Goal: Check status: Check status

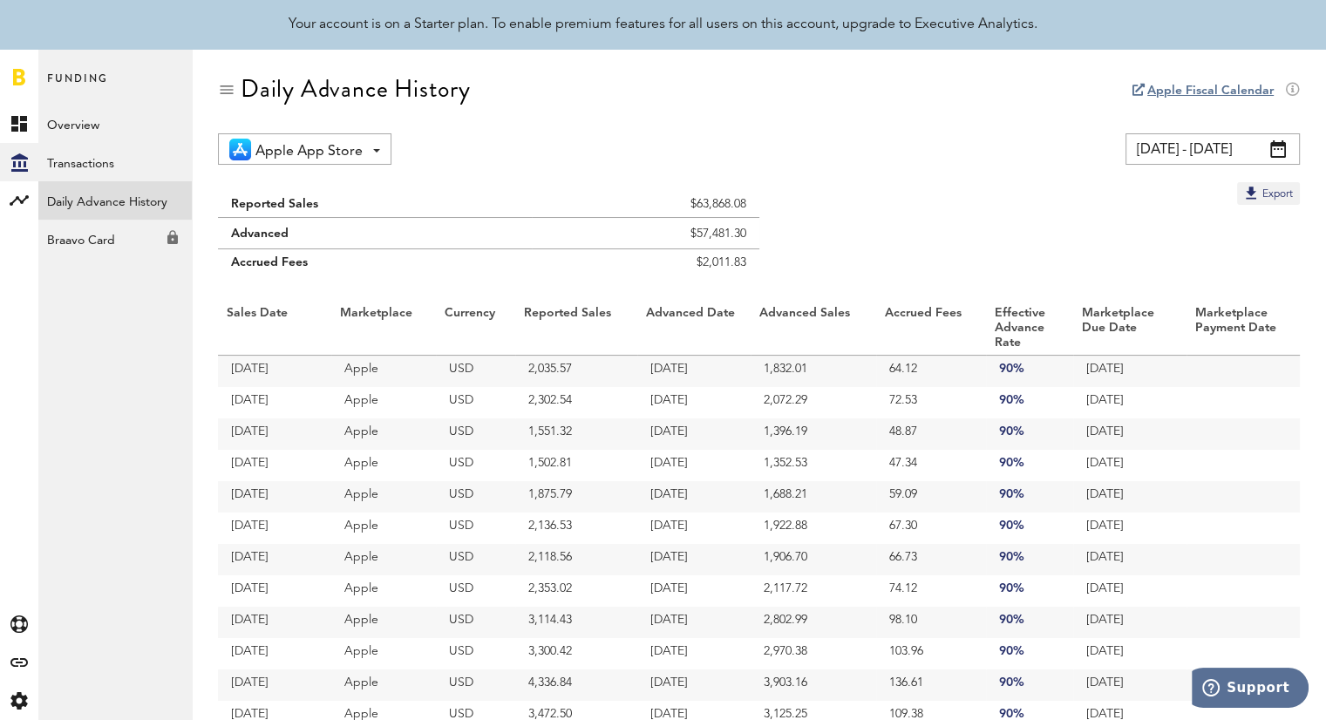
click at [99, 203] on link "Daily Advance History" at bounding box center [114, 200] width 153 height 38
click at [1274, 147] on span at bounding box center [1279, 148] width 16 height 17
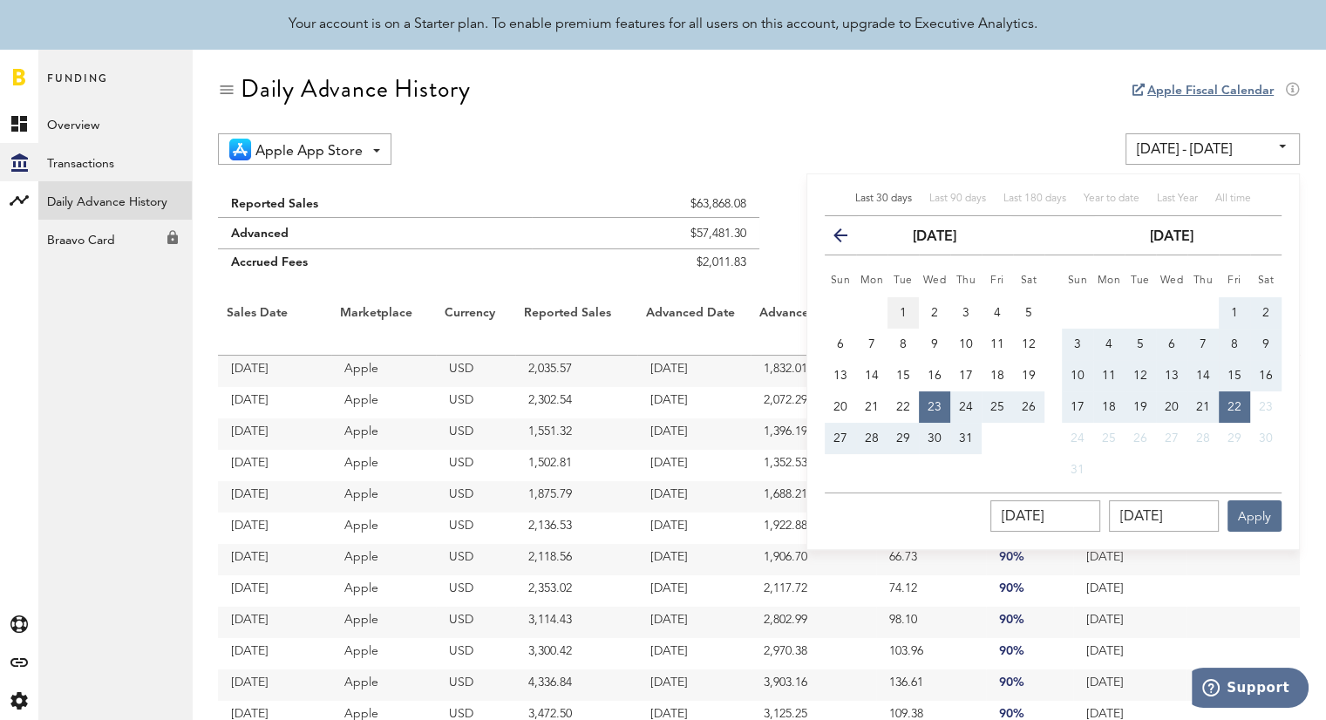
click at [904, 311] on span "1" at bounding box center [903, 313] width 7 height 12
type input "[DATE] - [DATE]"
type input "[DATE]"
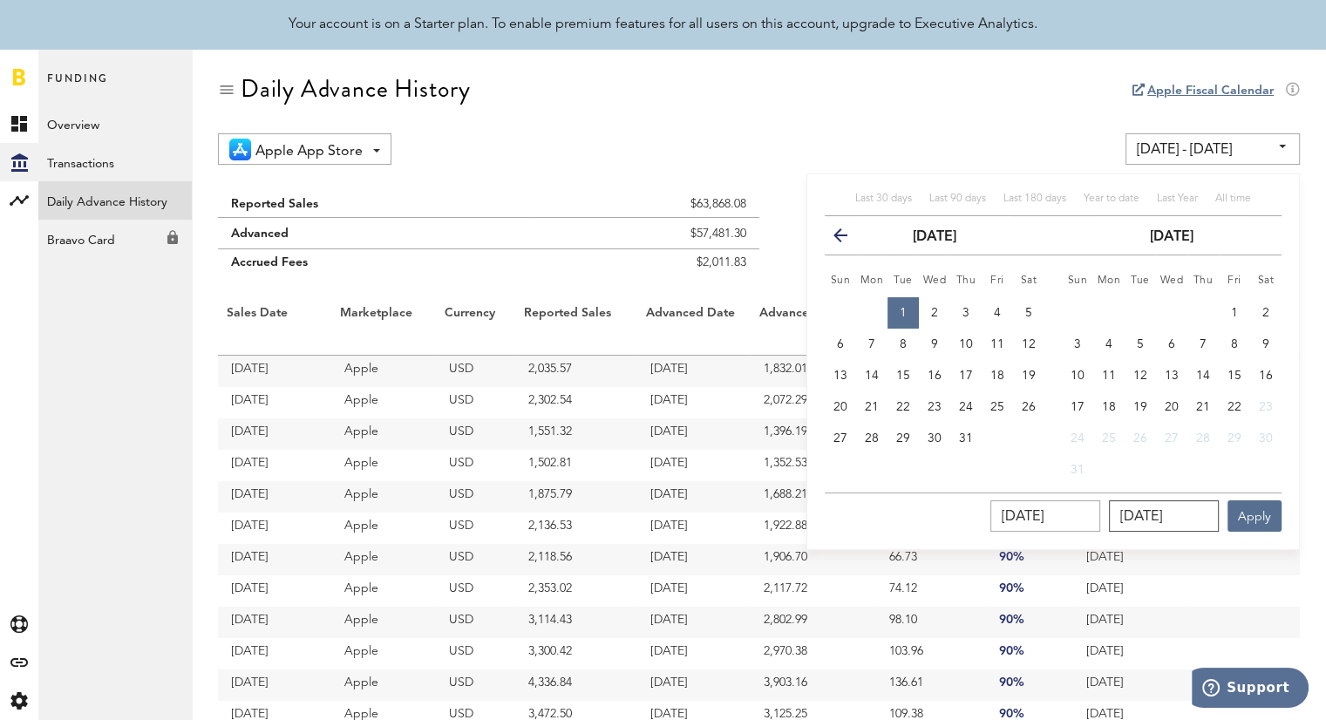
click at [1150, 509] on input "[DATE]" at bounding box center [1164, 516] width 110 height 31
click at [968, 437] on span "31" at bounding box center [966, 439] width 14 height 12
type input "[DATE] - [DATE]"
type input "[DATE]"
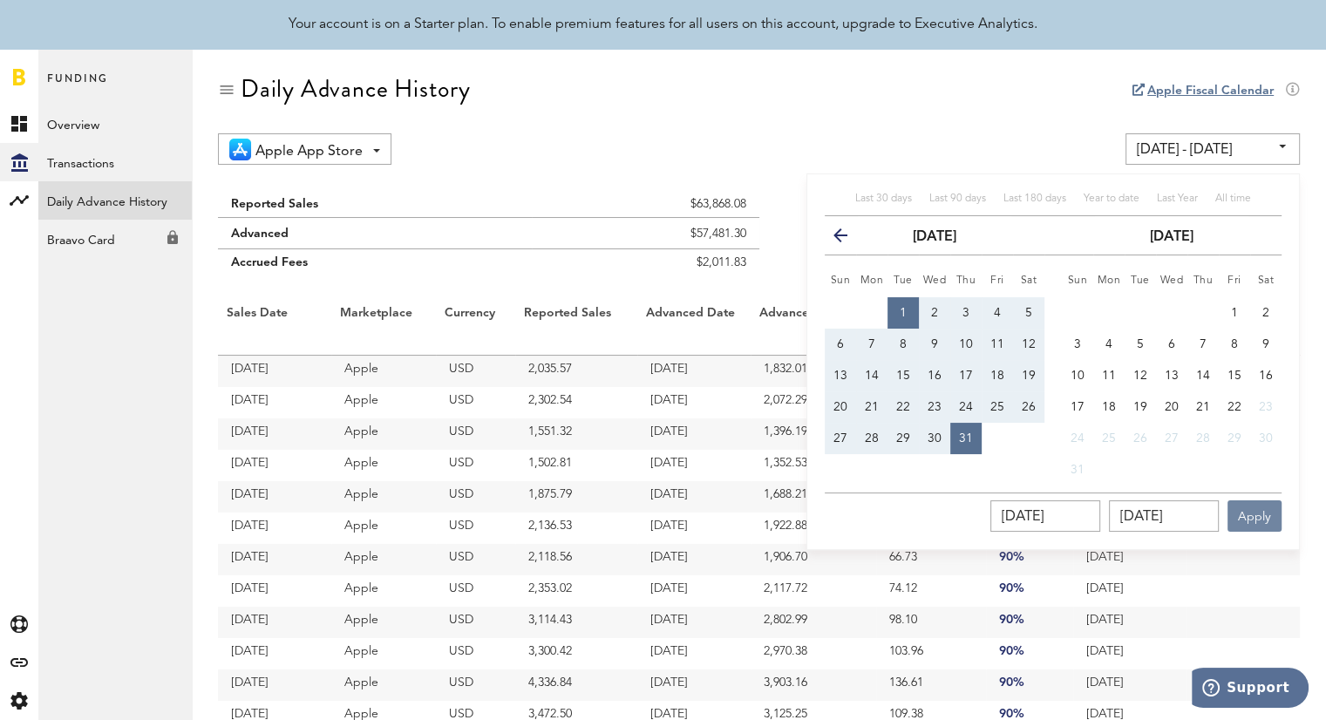
click at [1257, 523] on button "Apply" at bounding box center [1255, 516] width 54 height 31
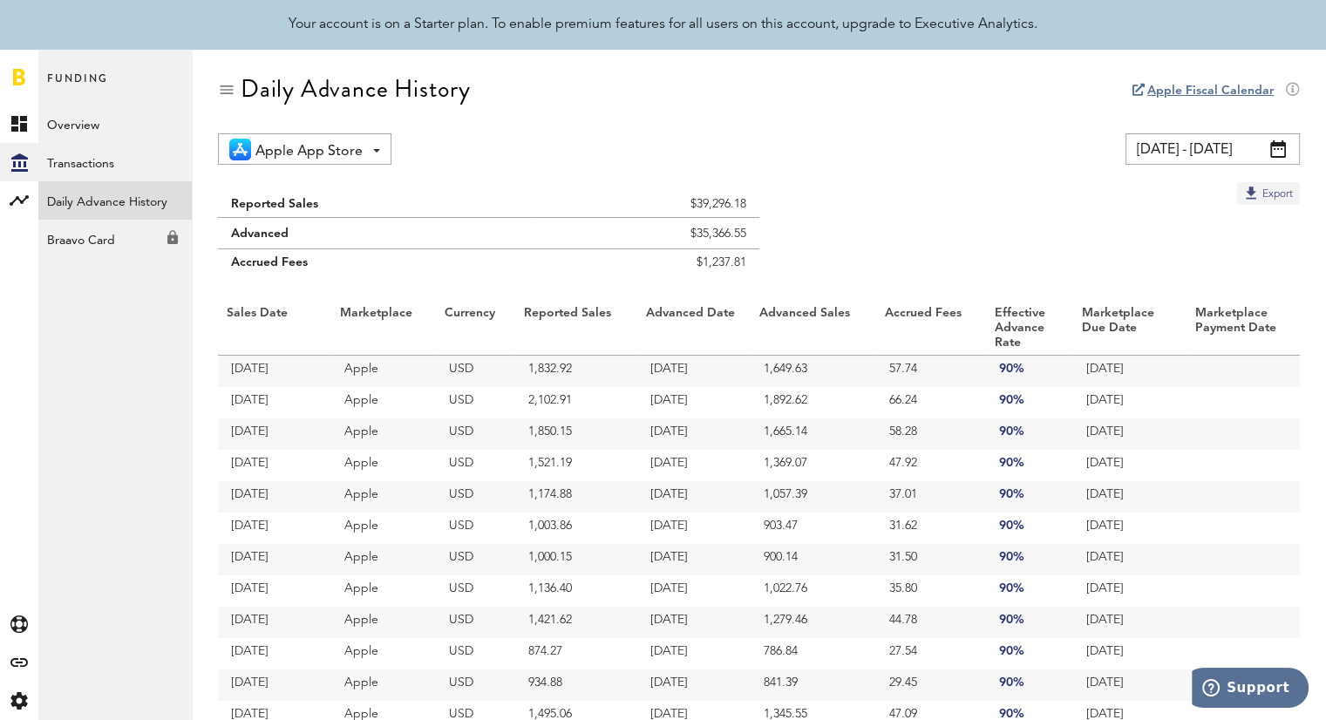
click at [1258, 190] on button "Export" at bounding box center [1268, 193] width 63 height 23
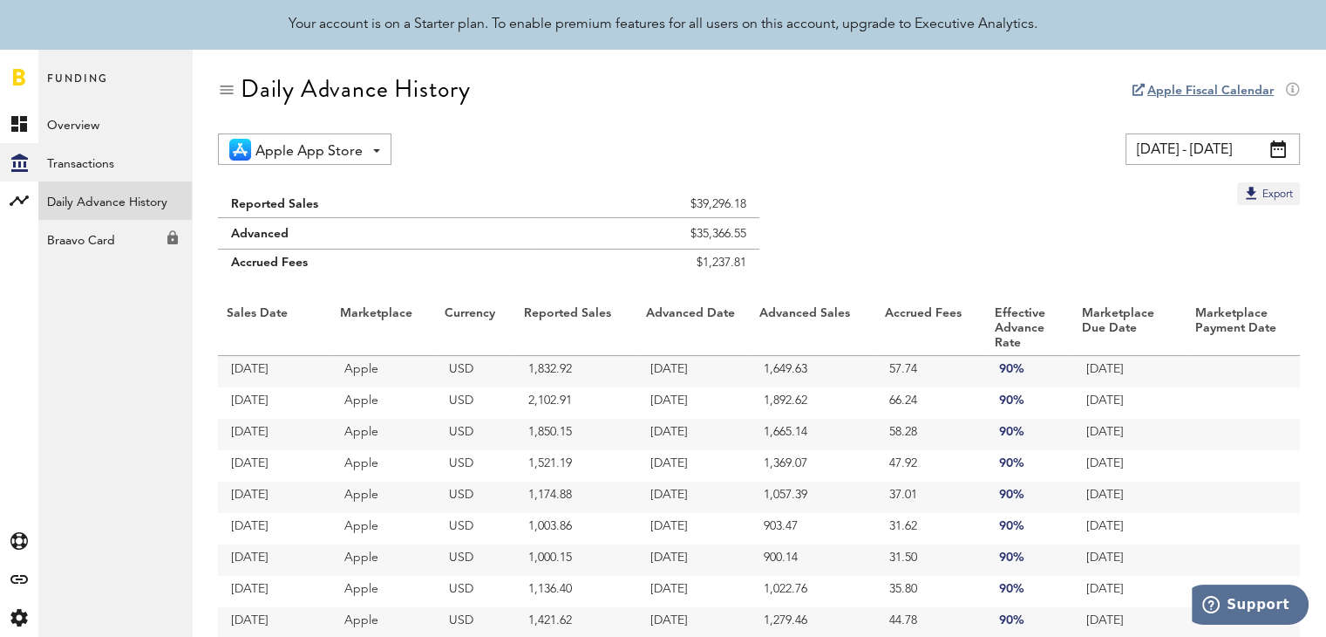
click at [1273, 153] on span at bounding box center [1279, 148] width 16 height 17
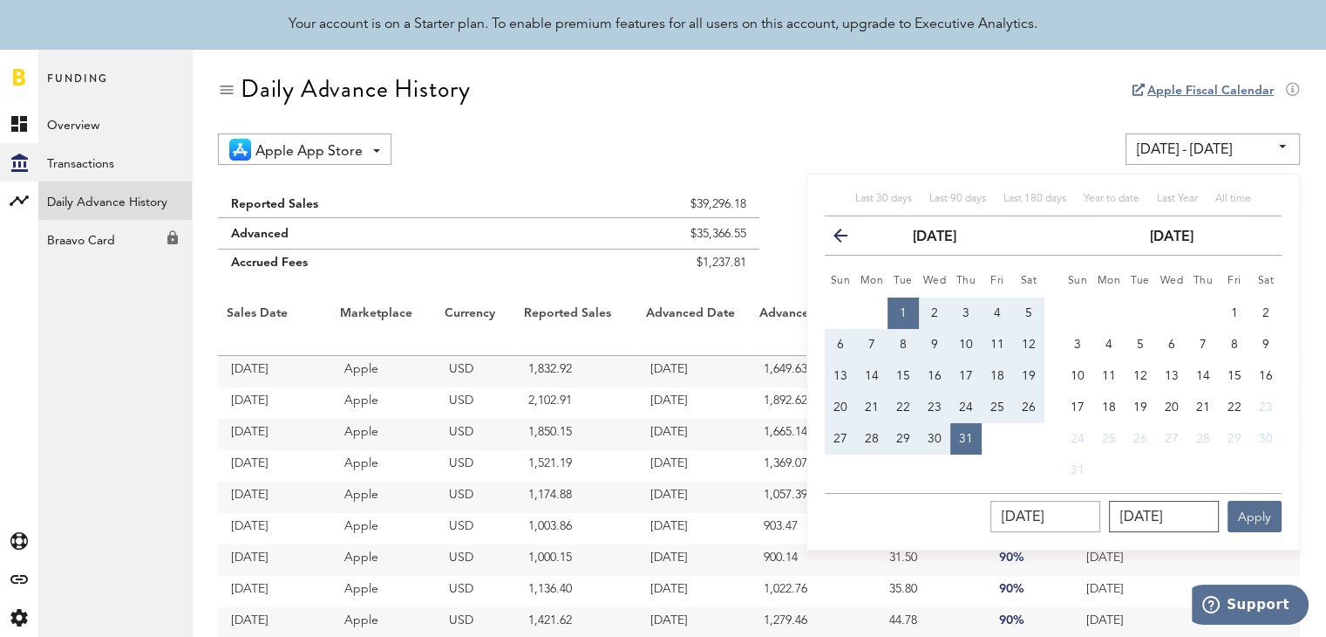
click at [1169, 514] on input "[DATE]" at bounding box center [1164, 516] width 110 height 31
click at [1237, 311] on span "1" at bounding box center [1234, 313] width 7 height 12
type input "[DATE] - [DATE]"
type input "[DATE]"
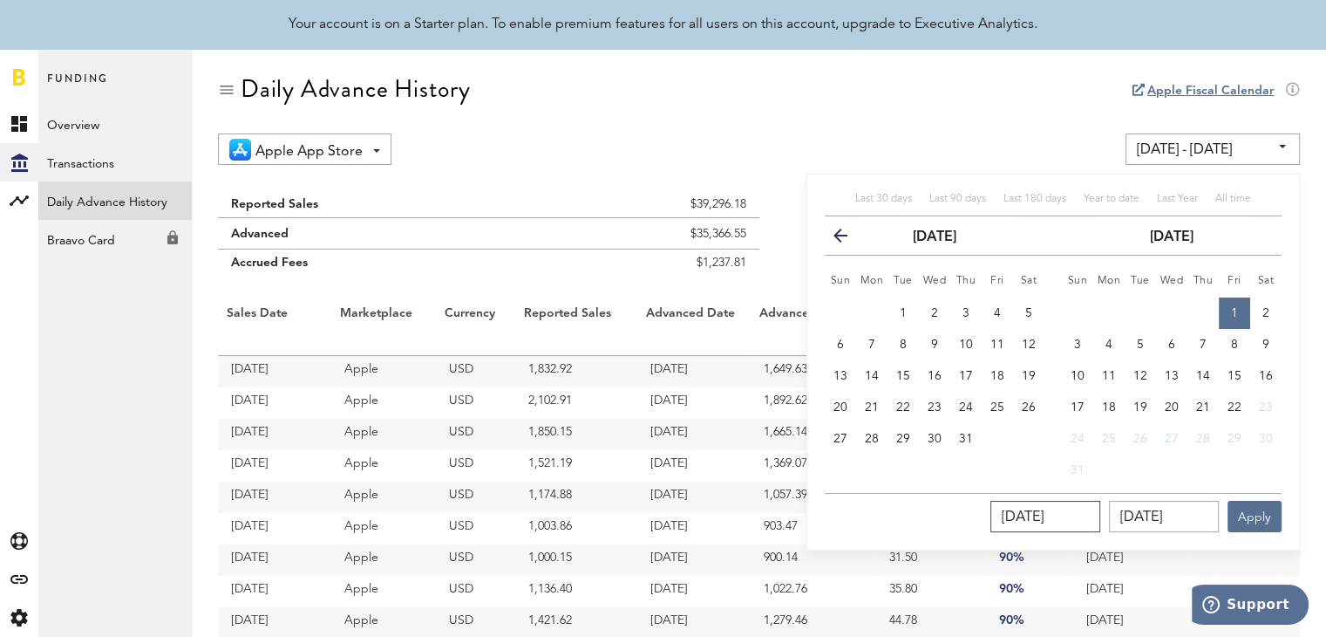
click at [1053, 516] on input "[DATE]" at bounding box center [1046, 516] width 110 height 31
click at [904, 311] on span "1" at bounding box center [903, 313] width 7 height 12
type input "[DATE] - [DATE]"
type input "[DATE]"
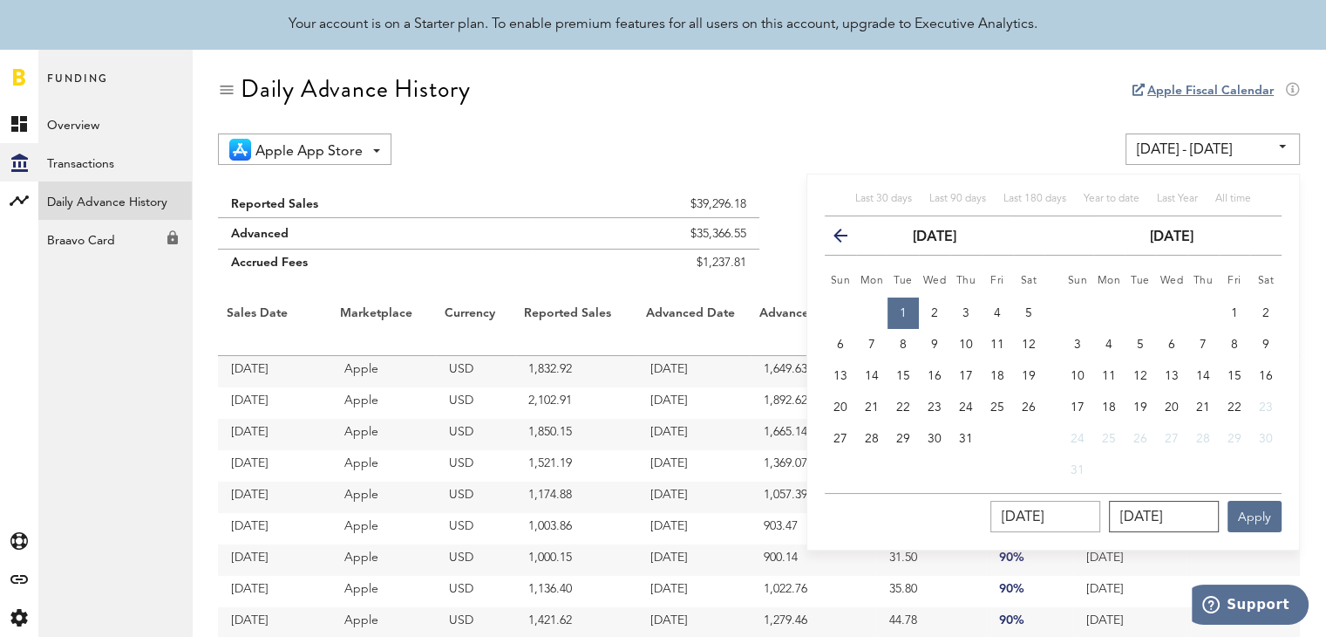
click at [1169, 518] on input "[DATE]" at bounding box center [1164, 516] width 110 height 31
click at [1241, 310] on button "1" at bounding box center [1234, 312] width 31 height 31
type input "[DATE] - [DATE]"
type input "[DATE]"
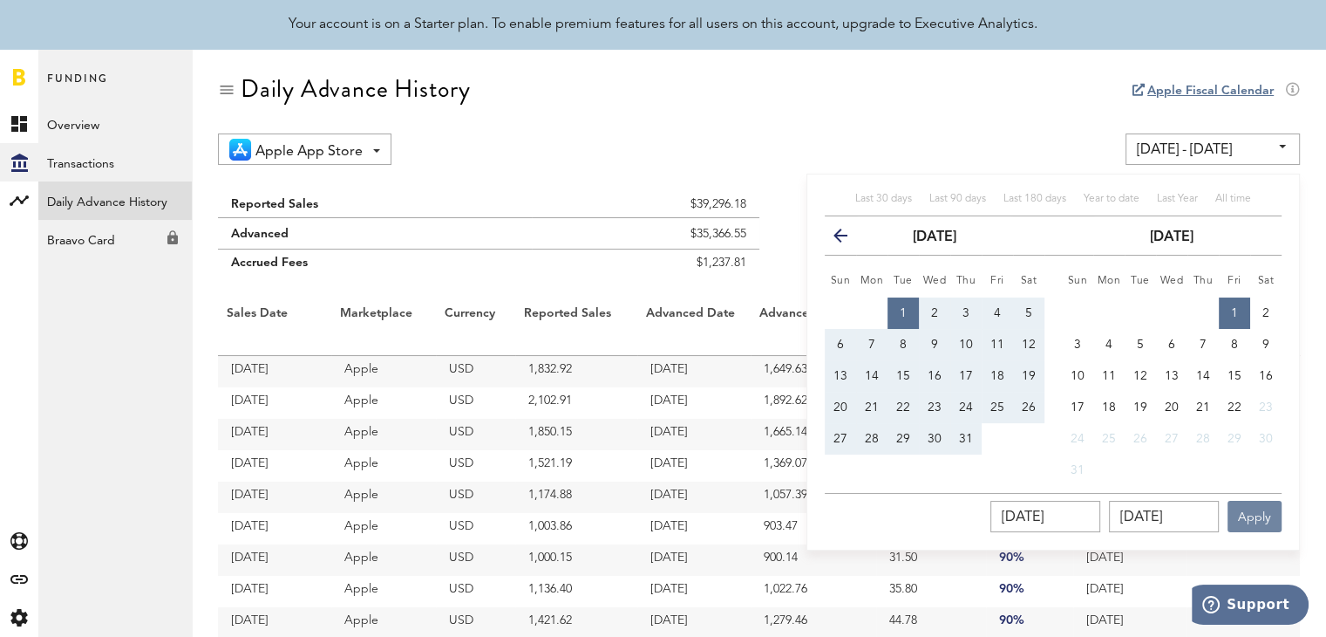
click at [1262, 515] on button "Apply" at bounding box center [1255, 516] width 54 height 31
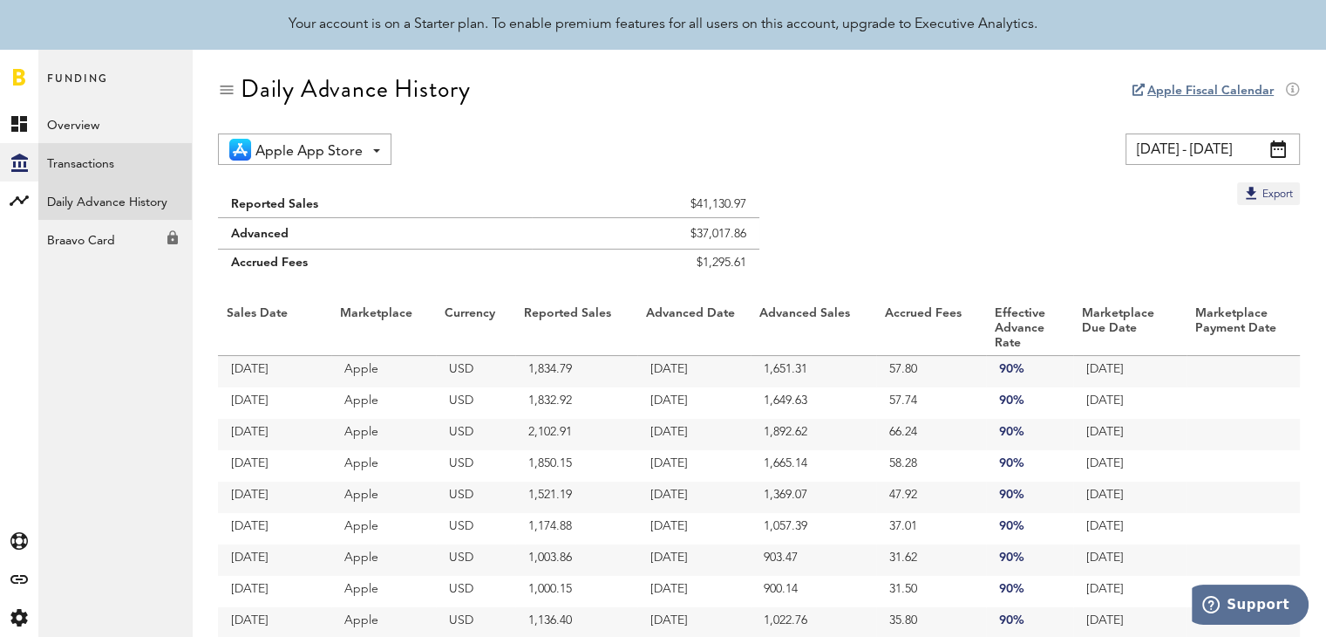
click at [102, 161] on link "Transactions" at bounding box center [114, 162] width 153 height 38
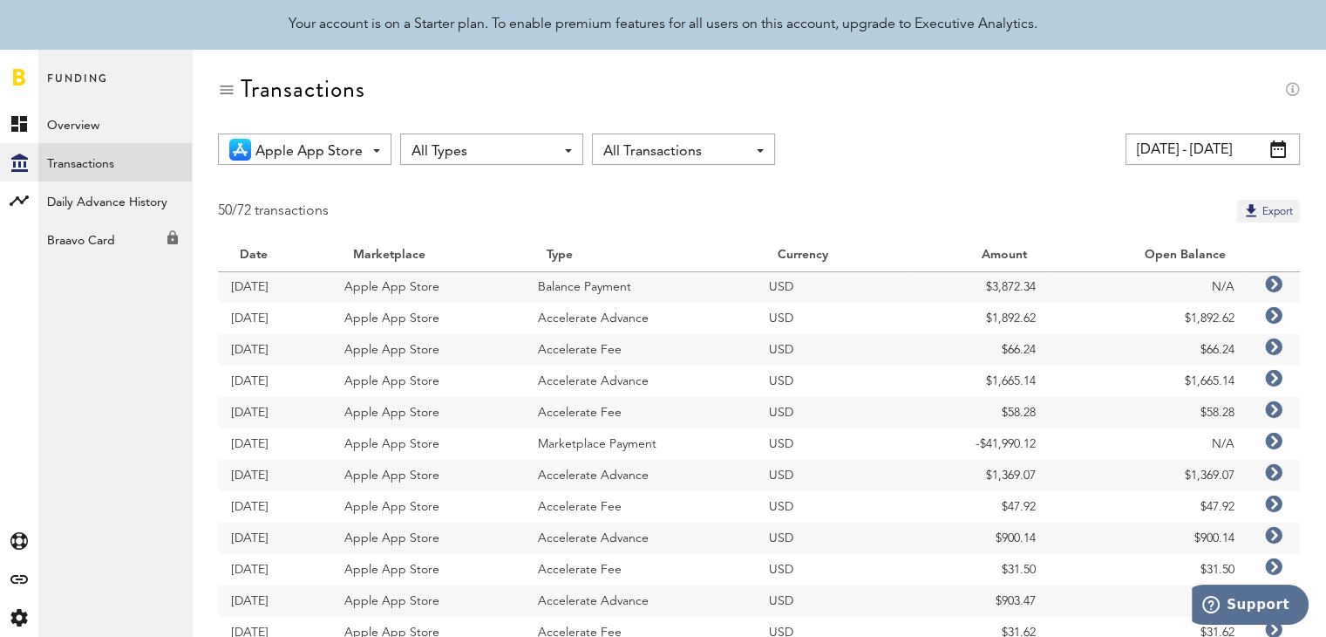
click at [691, 153] on span "All Transactions" at bounding box center [674, 152] width 143 height 30
click at [474, 153] on span "All Types" at bounding box center [483, 152] width 143 height 30
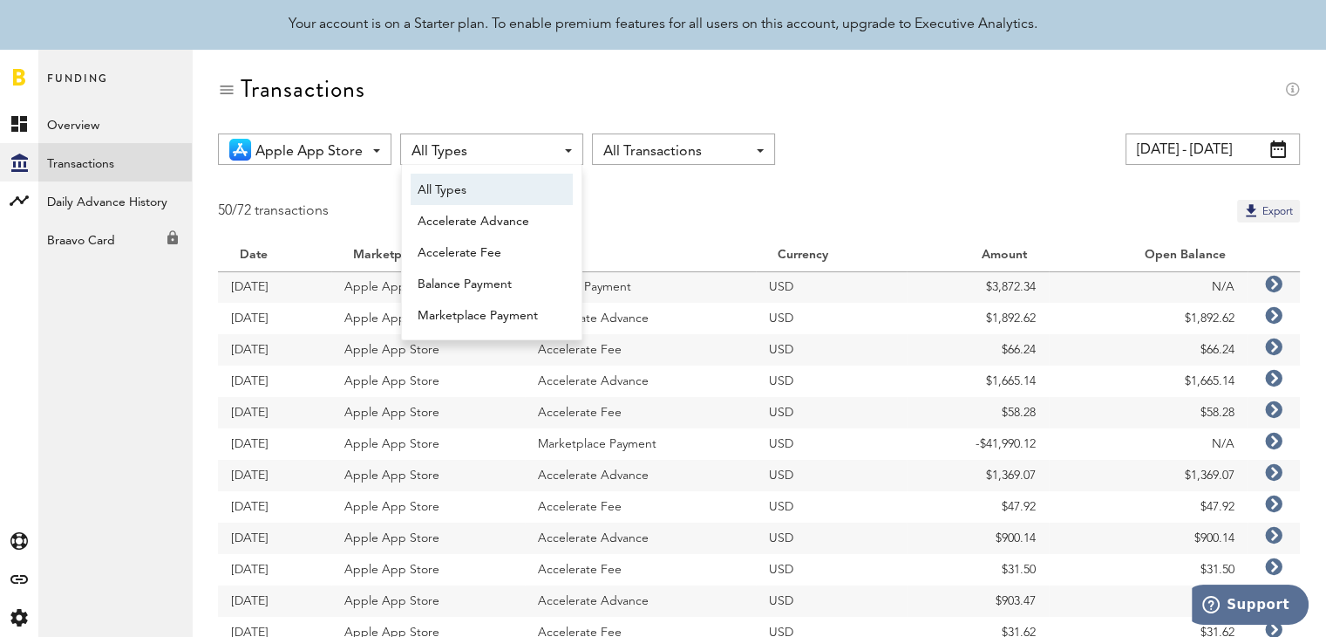
click at [352, 153] on span "Apple App Store" at bounding box center [309, 152] width 107 height 30
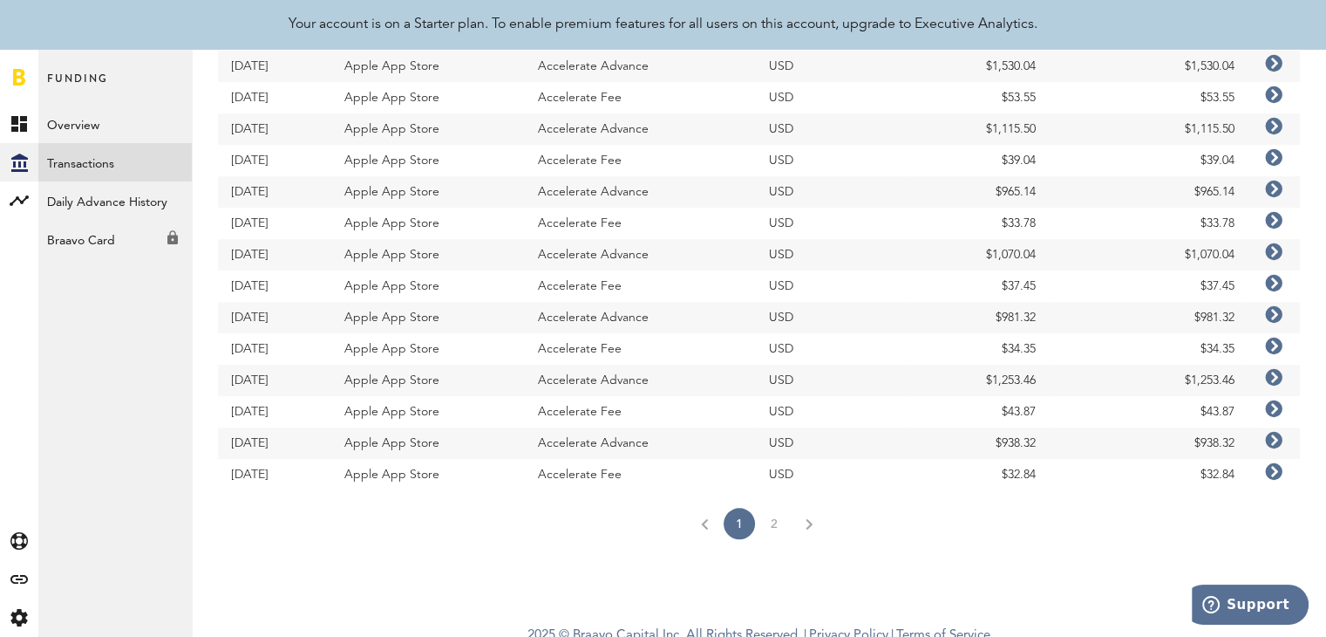
scroll to position [1362, 0]
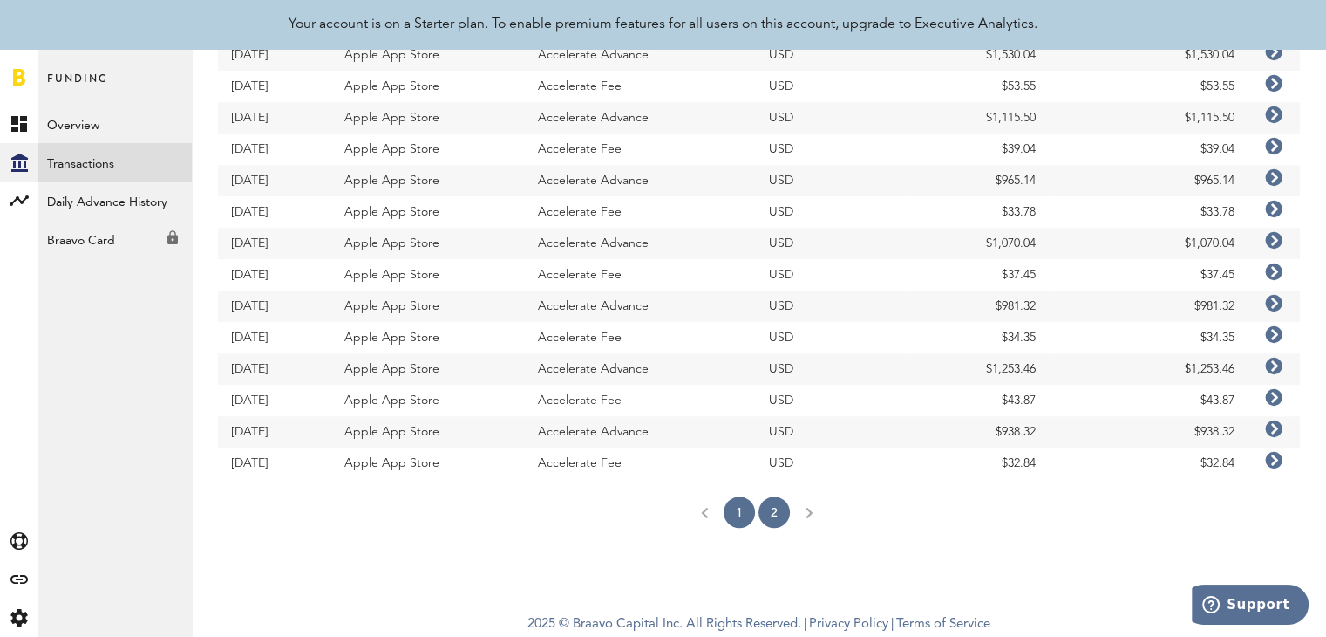
drag, startPoint x: 754, startPoint y: 511, endPoint x: 767, endPoint y: 514, distance: 13.3
click at [754, 511] on link "1" at bounding box center [739, 511] width 31 height 31
click at [768, 514] on link "2" at bounding box center [774, 511] width 31 height 31
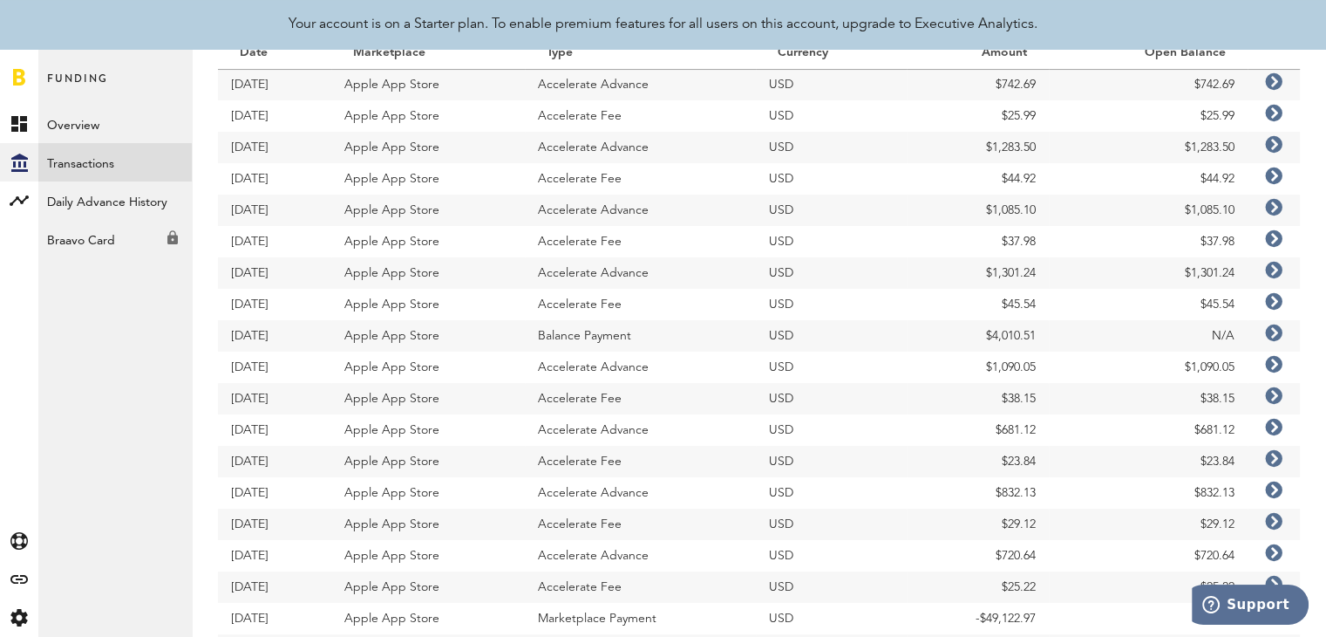
scroll to position [349, 0]
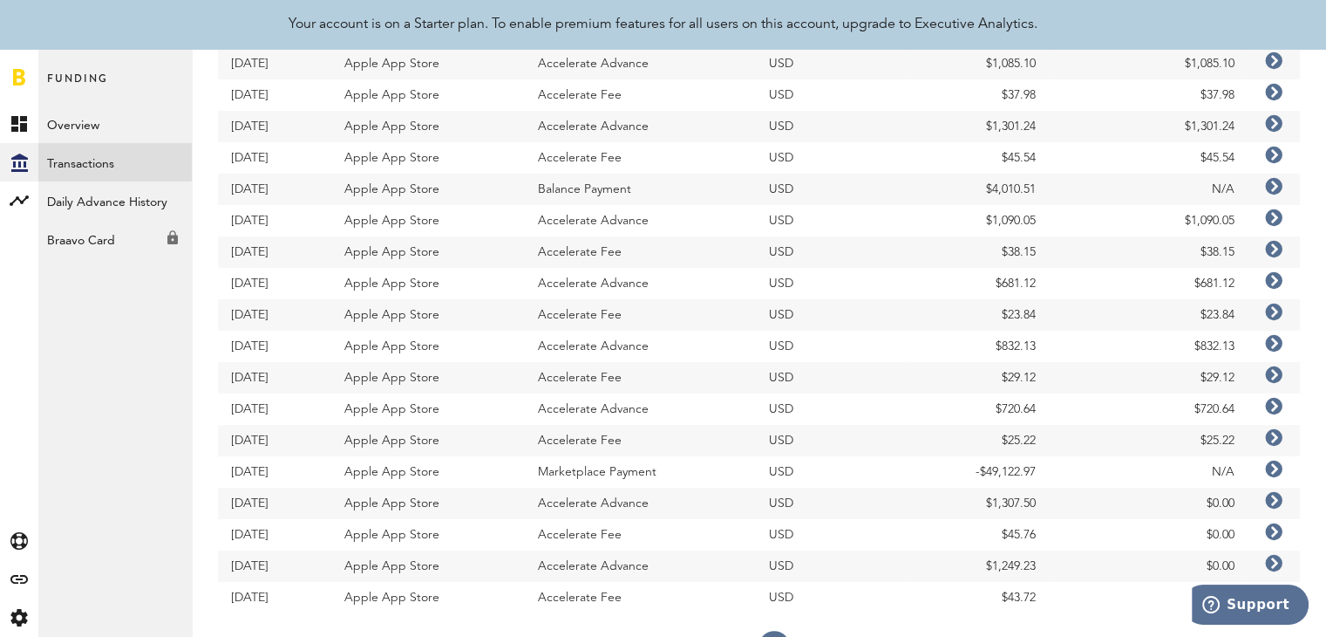
click at [1278, 189] on icon at bounding box center [1273, 186] width 17 height 17
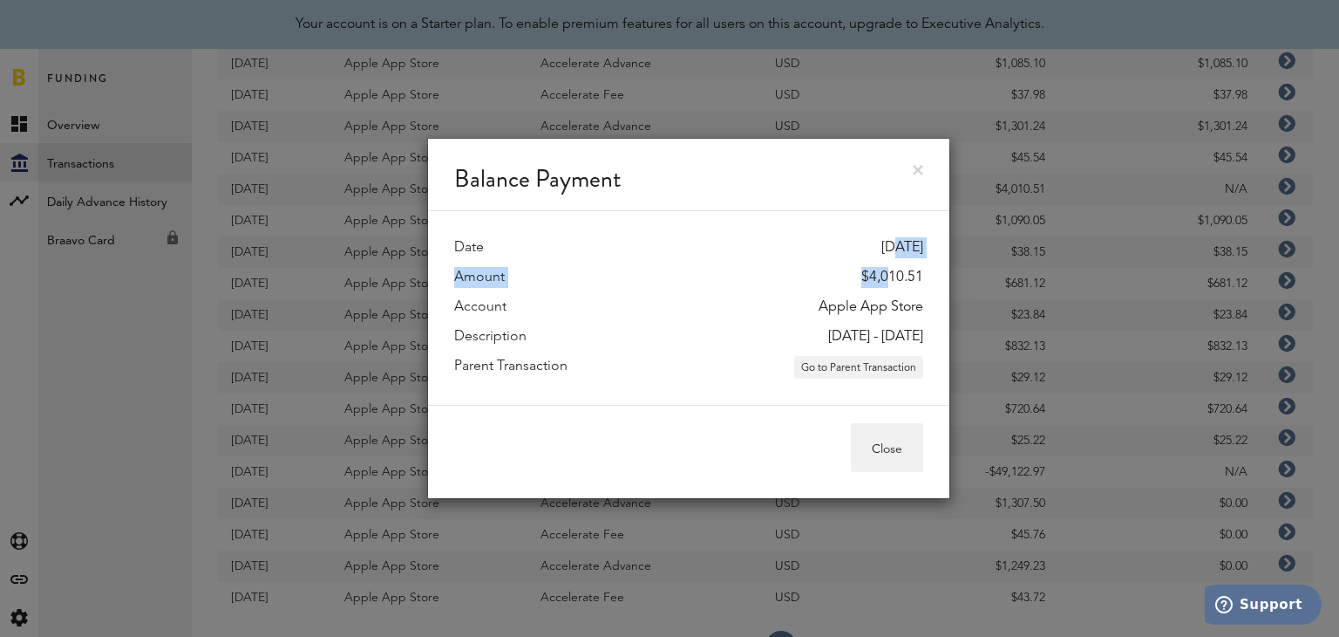
drag, startPoint x: 882, startPoint y: 247, endPoint x: 886, endPoint y: 286, distance: 39.4
click at [886, 286] on div "Date [DATE] Amount $4,010.51 Account Apple App Store Description [DATE] - [DATE…" at bounding box center [688, 307] width 469 height 159
click at [917, 172] on link at bounding box center [918, 170] width 10 height 10
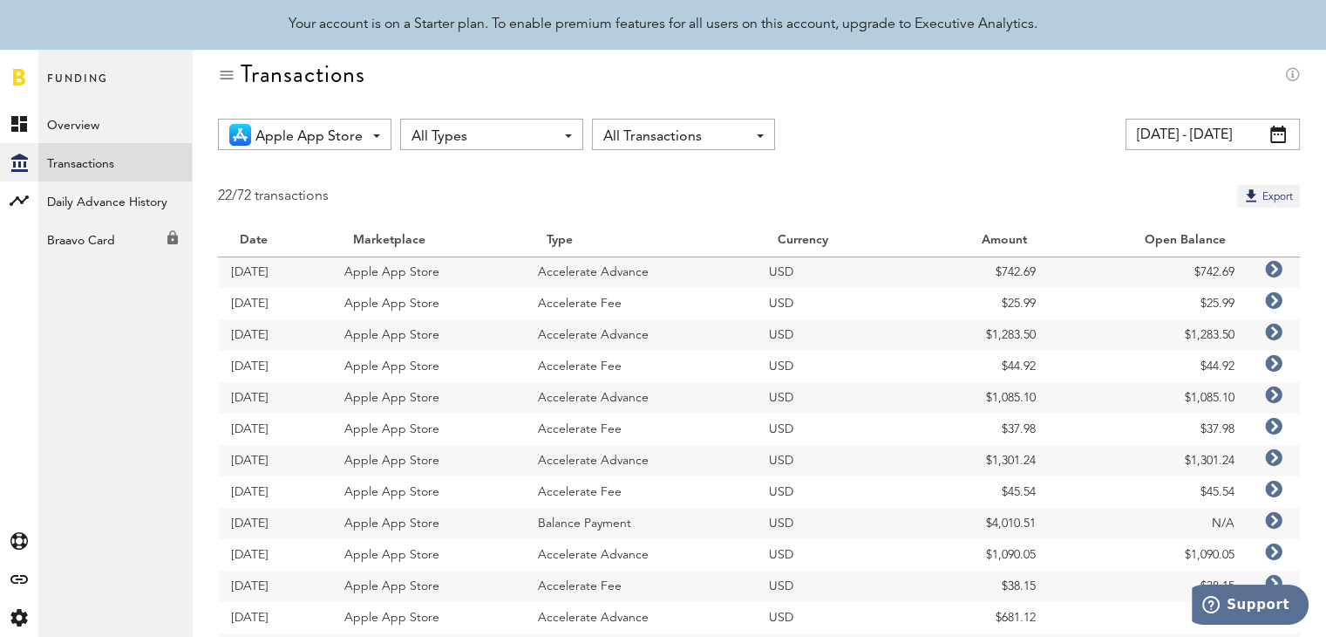
scroll to position [0, 0]
